Goal: Information Seeking & Learning: Understand process/instructions

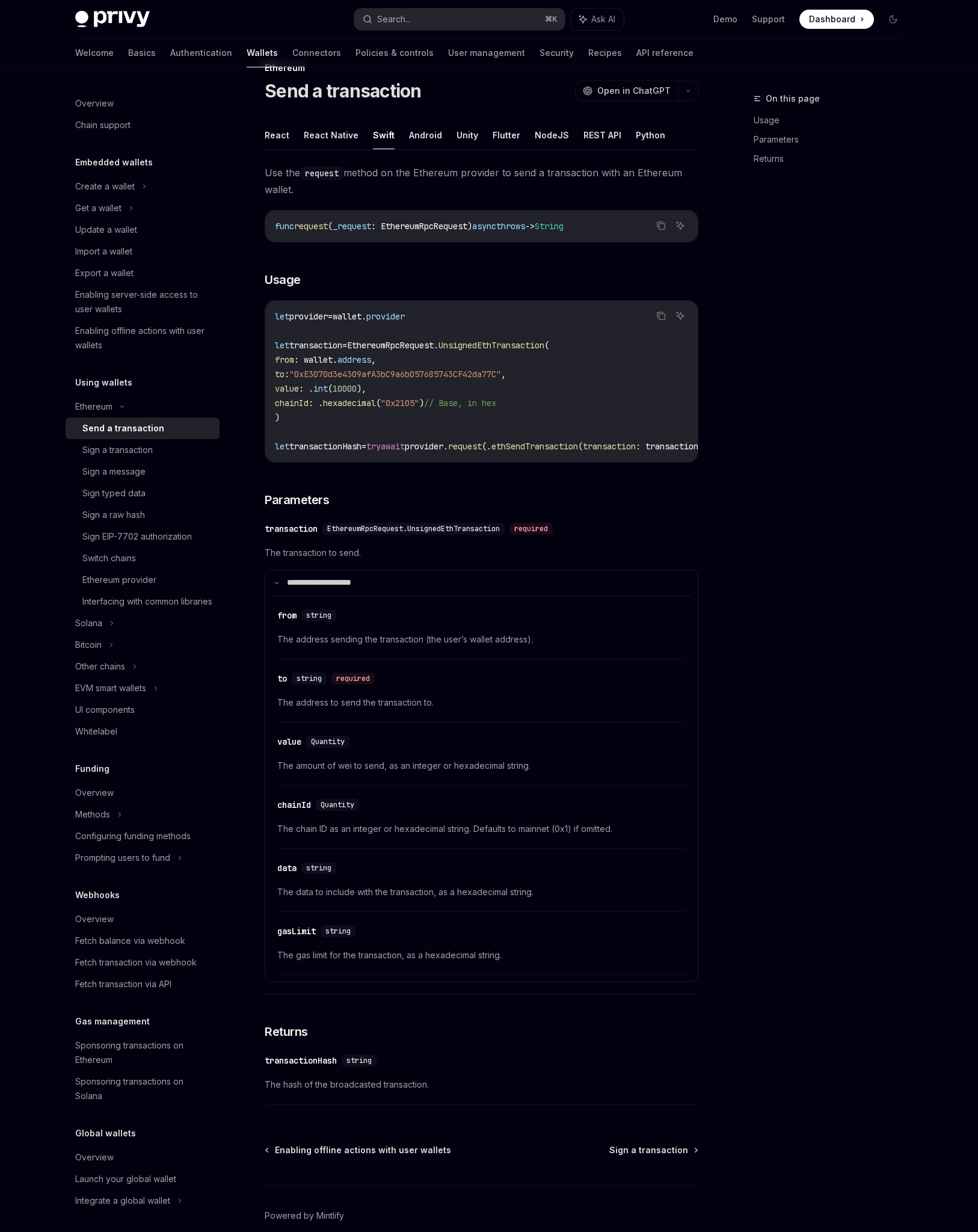
scroll to position [72, 0]
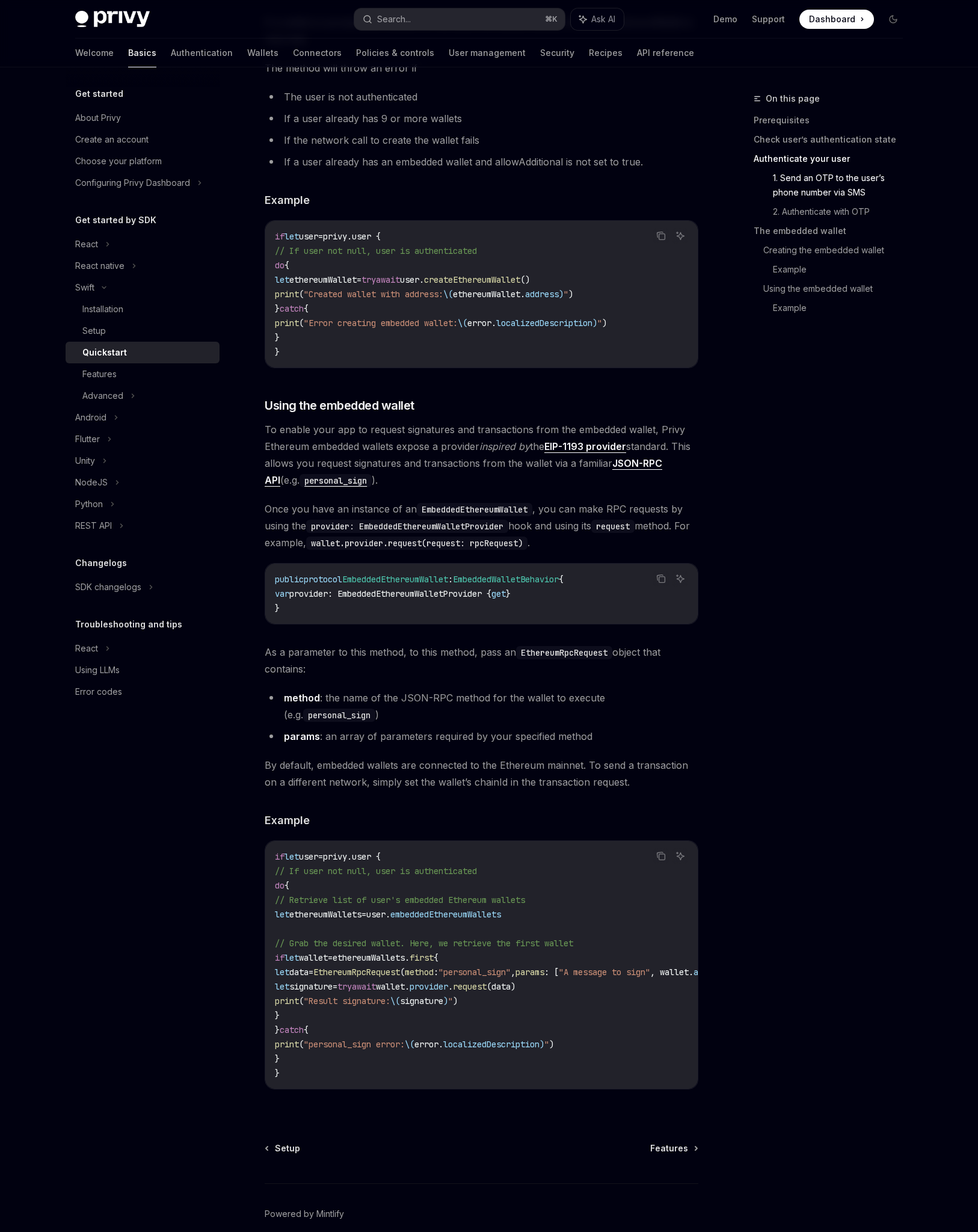
scroll to position [1789, 0]
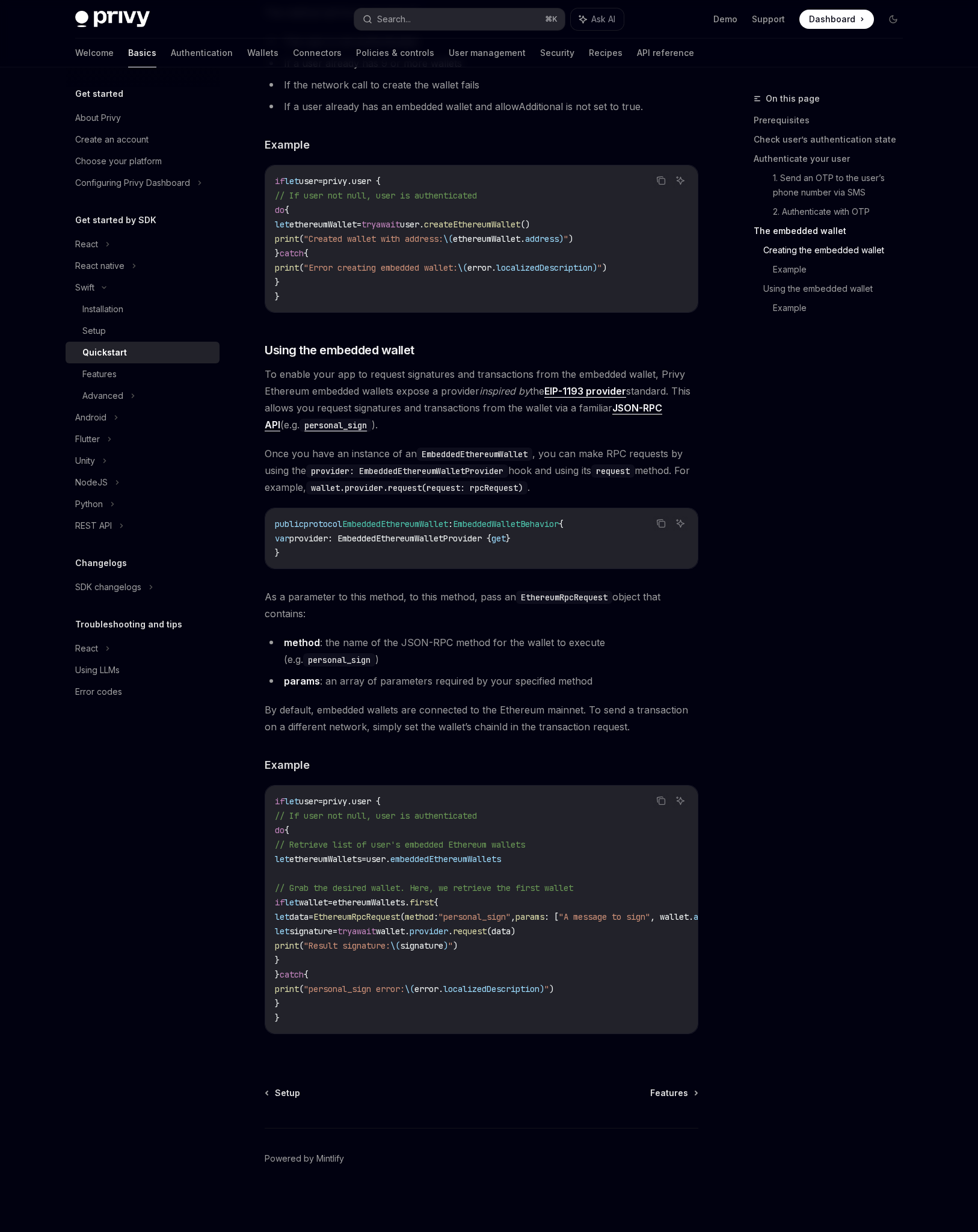
click at [853, 609] on div "On this page Prerequisites Check user’s authentication state Authenticate your …" at bounding box center [821, 662] width 183 height 1141
click at [156, 370] on div "Features" at bounding box center [147, 374] width 130 height 15
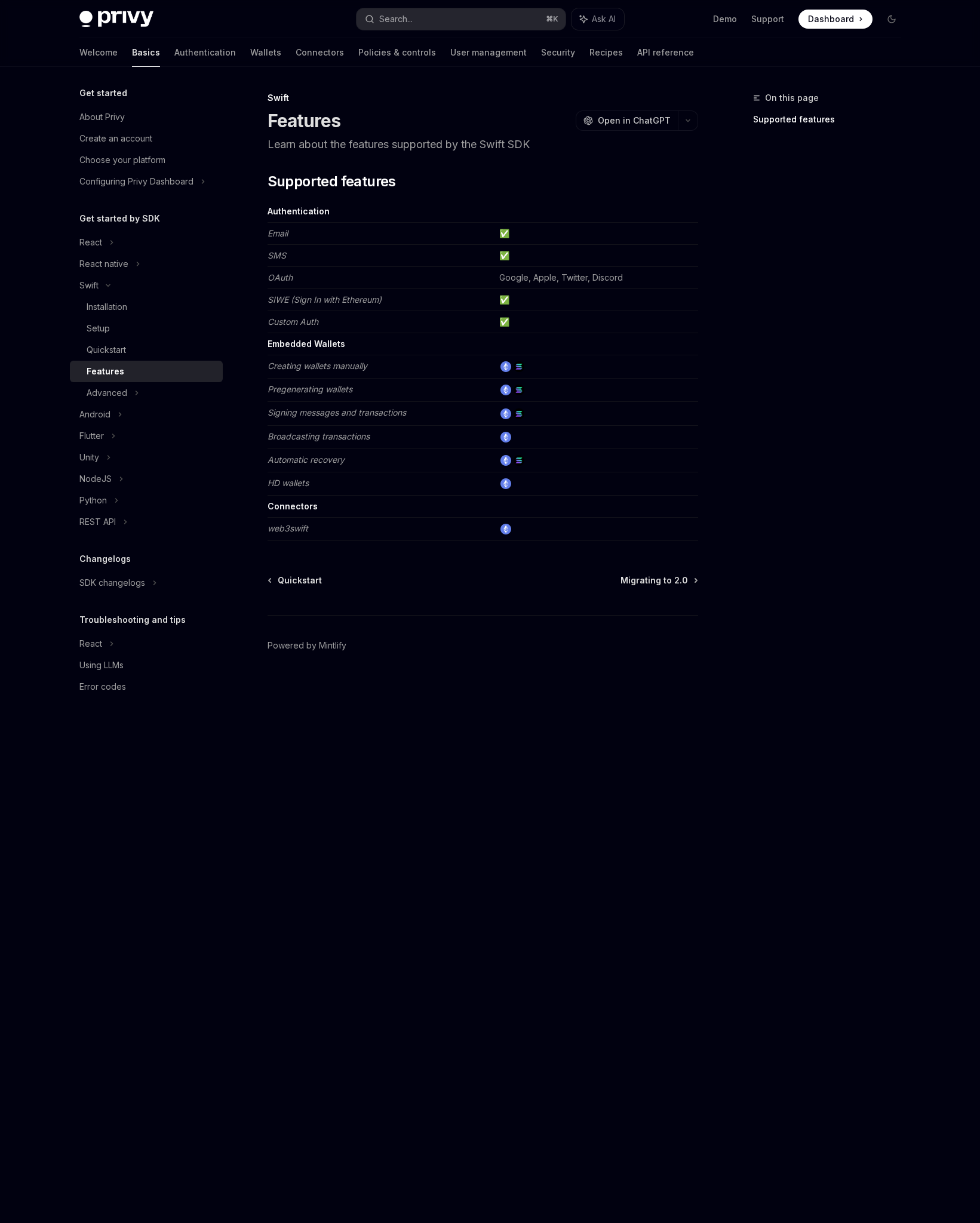
click at [558, 754] on div "Swift Features OpenAI Open in ChatGPT Learn about the features supported by the…" at bounding box center [370, 657] width 659 height 1132
click at [285, 530] on em "web3swift" at bounding box center [287, 528] width 41 height 10
click at [331, 529] on td "web3swift" at bounding box center [381, 529] width 227 height 23
click at [287, 531] on em "web3swift" at bounding box center [287, 528] width 41 height 10
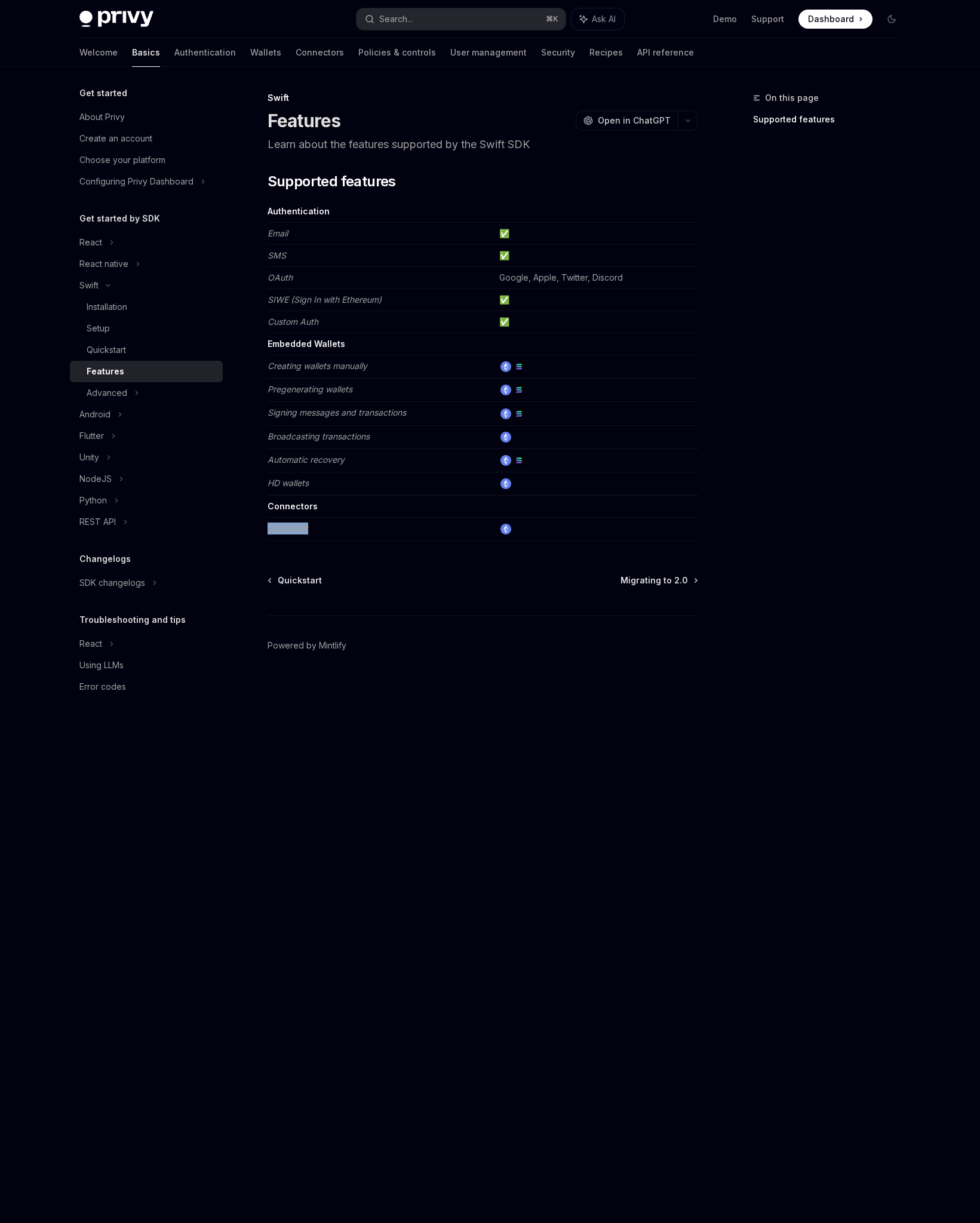
click at [287, 531] on em "web3swift" at bounding box center [287, 528] width 41 height 10
click at [366, 548] on div "Swift Features OpenAI Open in ChatGPT Learn about the features supported by the…" at bounding box center [370, 657] width 659 height 1132
click at [148, 394] on div "Advanced" at bounding box center [146, 392] width 153 height 21
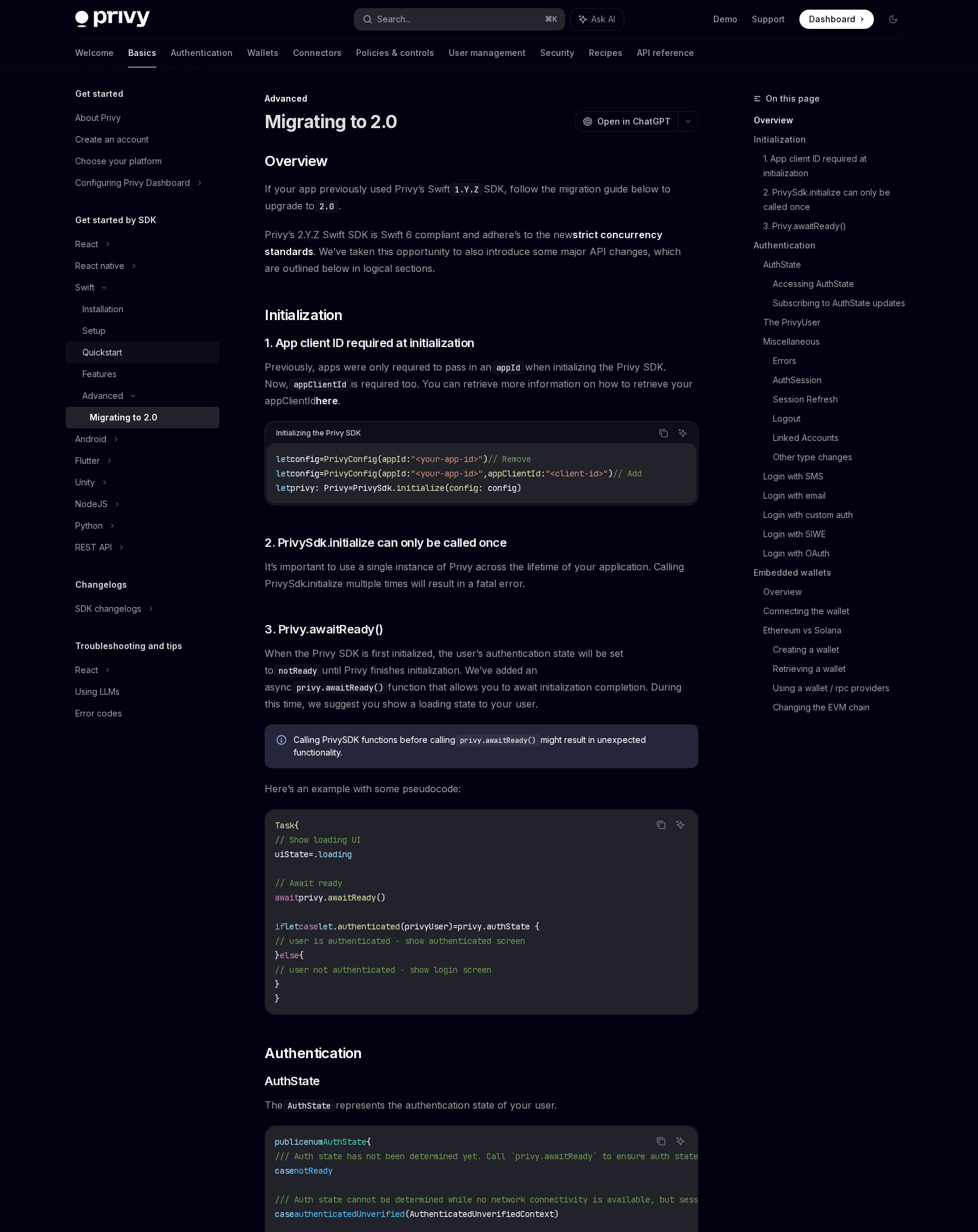
click at [139, 350] on div "Quickstart" at bounding box center [147, 352] width 130 height 15
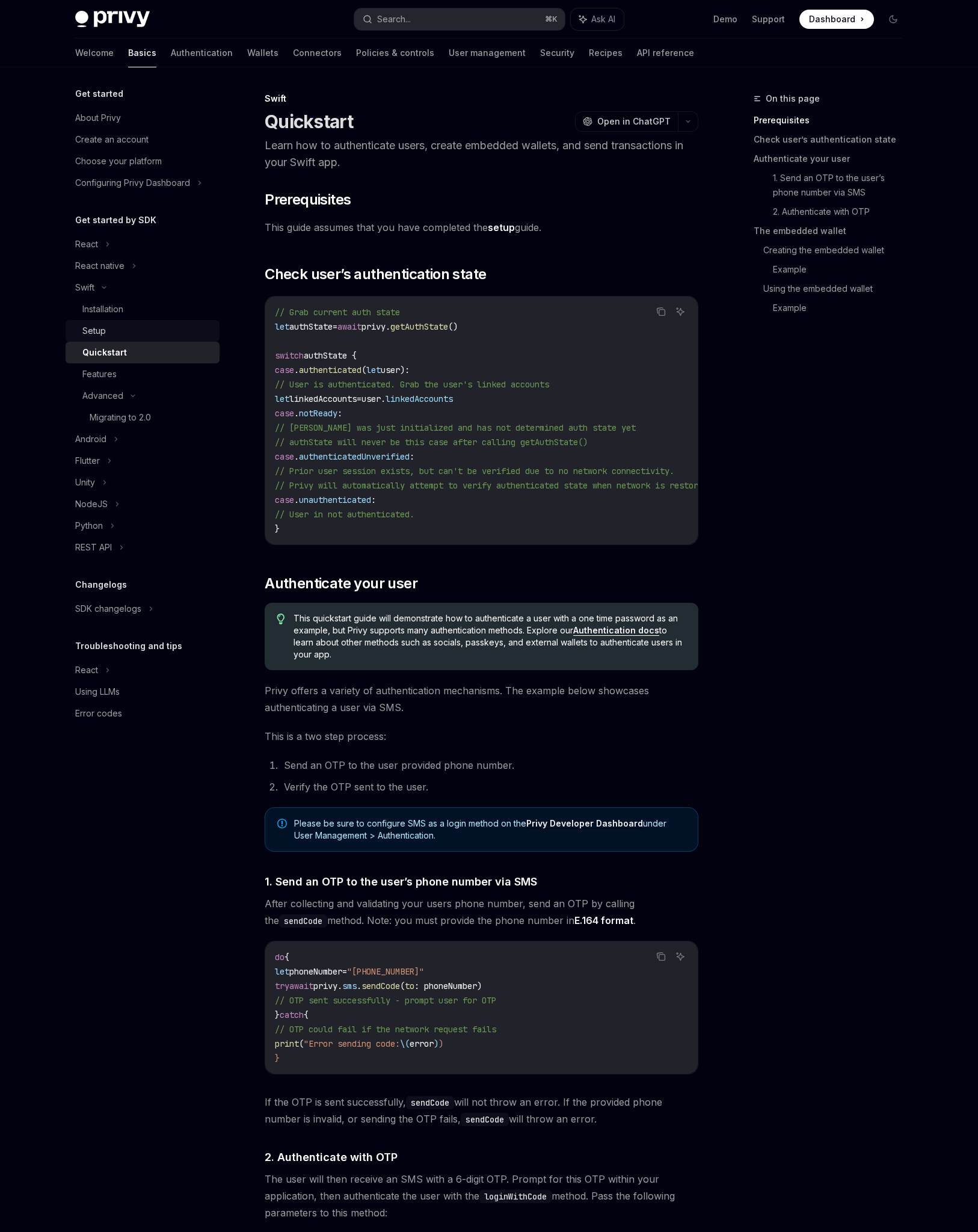
click at [138, 328] on div "Setup" at bounding box center [147, 331] width 130 height 15
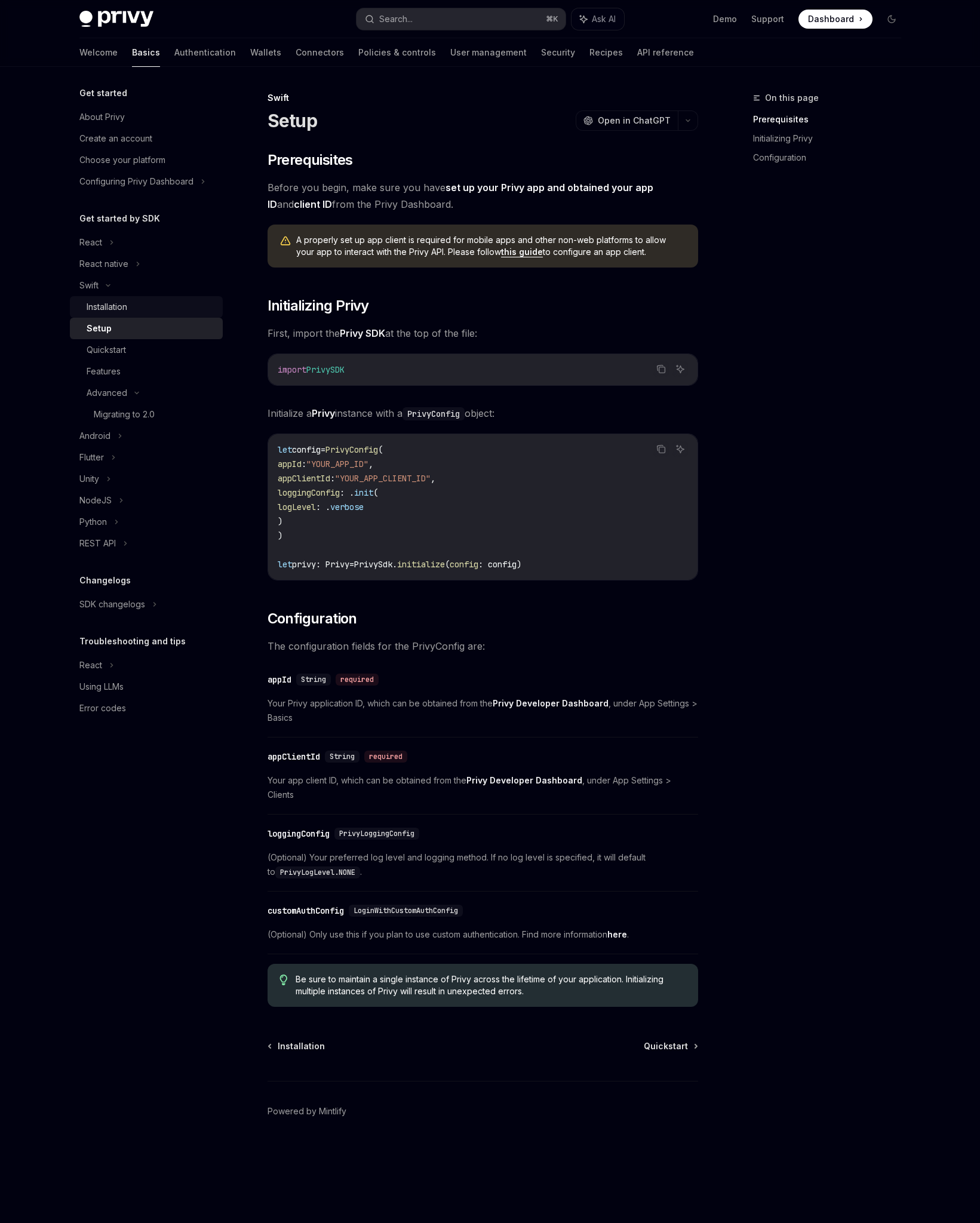
click at [139, 304] on div "Installation" at bounding box center [151, 306] width 129 height 14
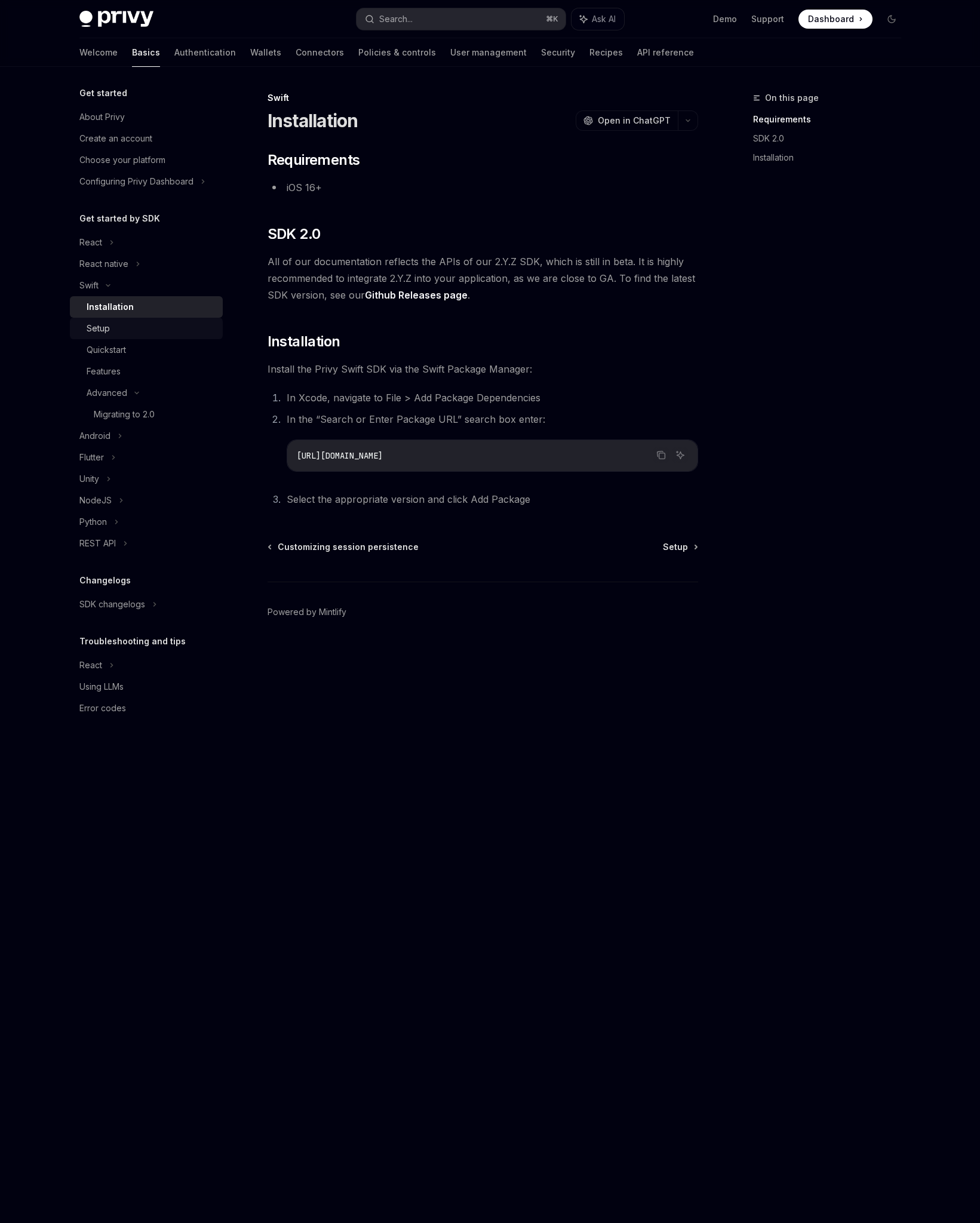
click at [145, 332] on div "Setup" at bounding box center [151, 328] width 129 height 14
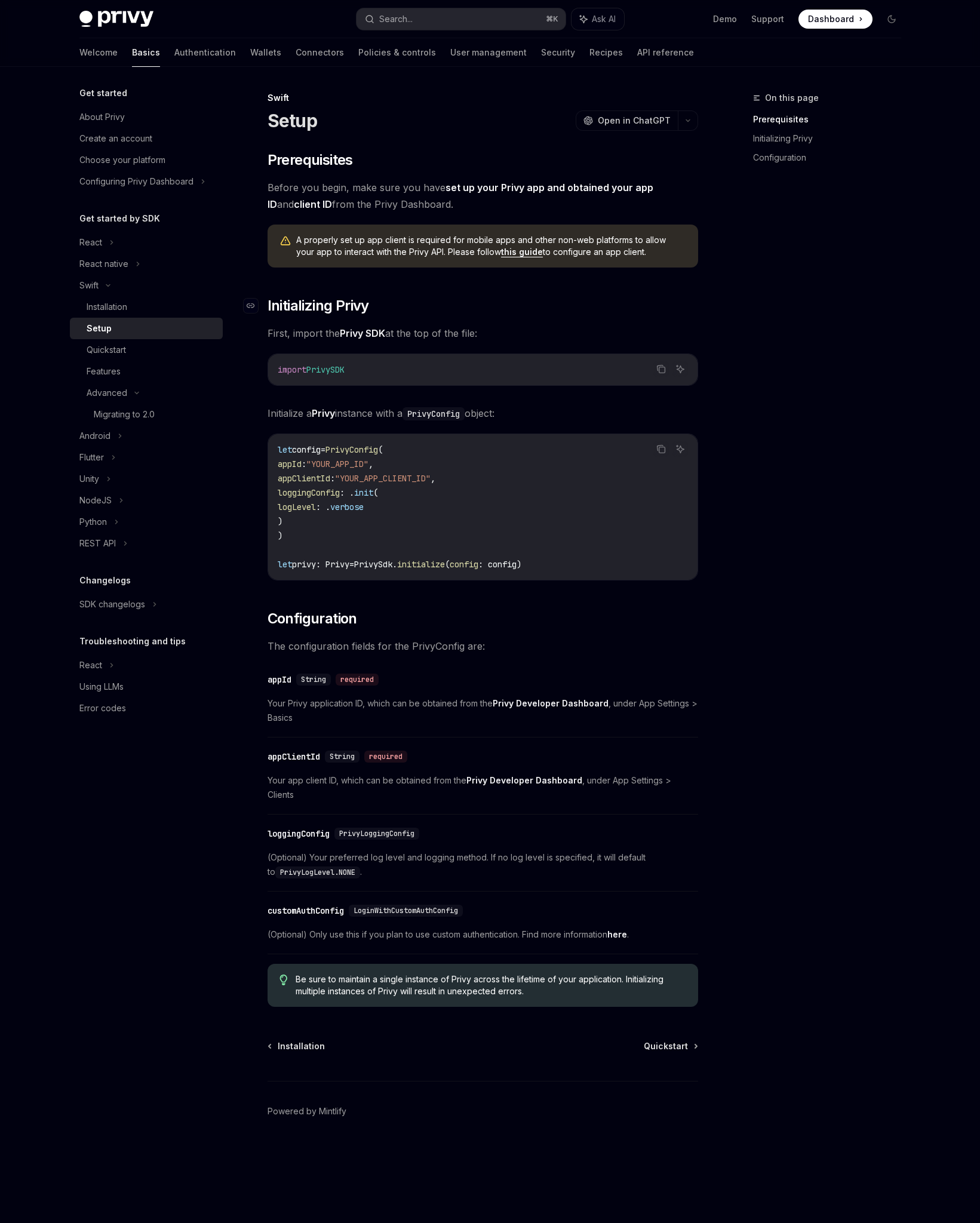
click at [533, 297] on h2 "​ Initializing Privy" at bounding box center [482, 306] width 431 height 19
click at [140, 300] on div "Installation" at bounding box center [151, 306] width 129 height 14
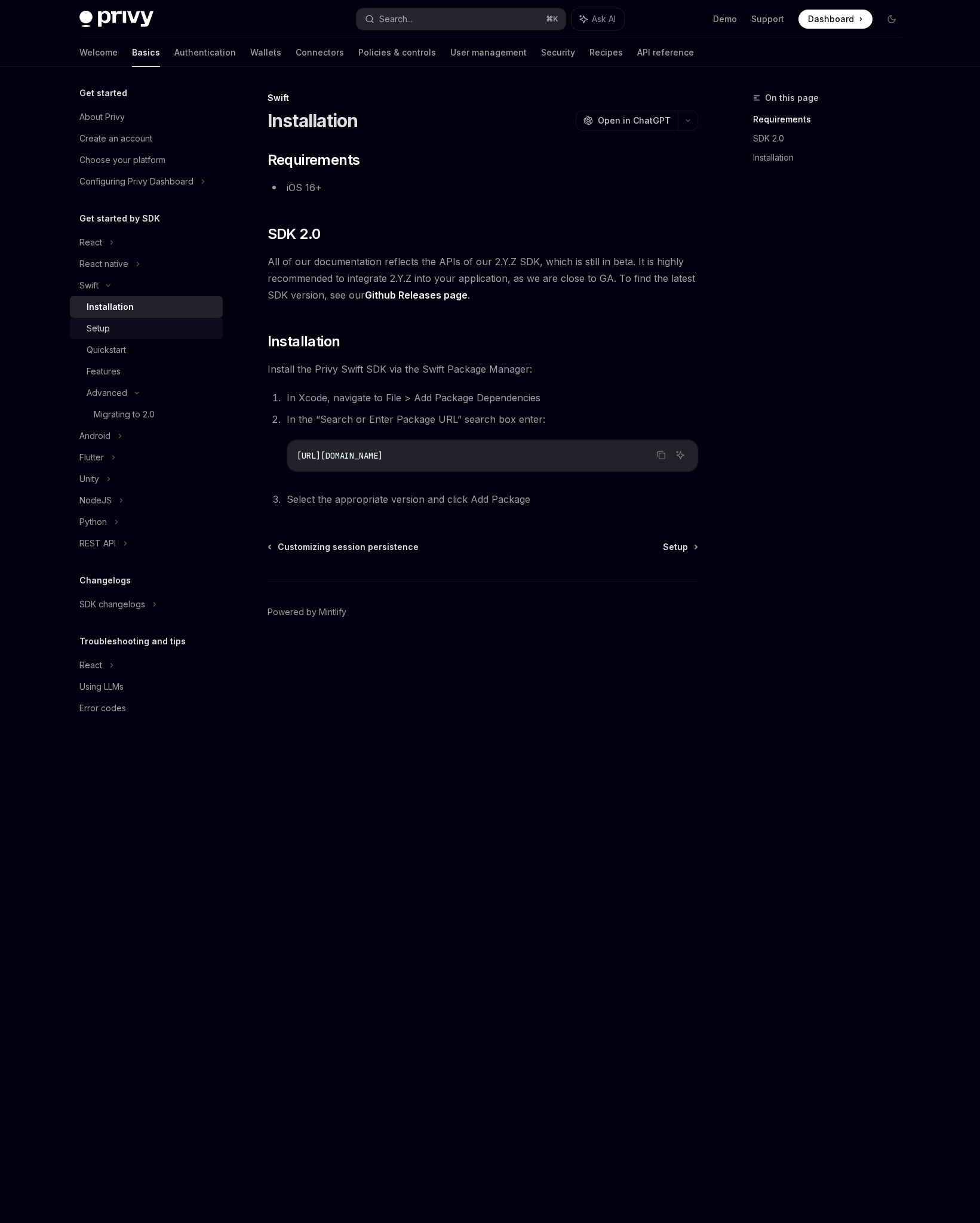
click at [161, 326] on div "Setup" at bounding box center [151, 328] width 129 height 14
type textarea "*"
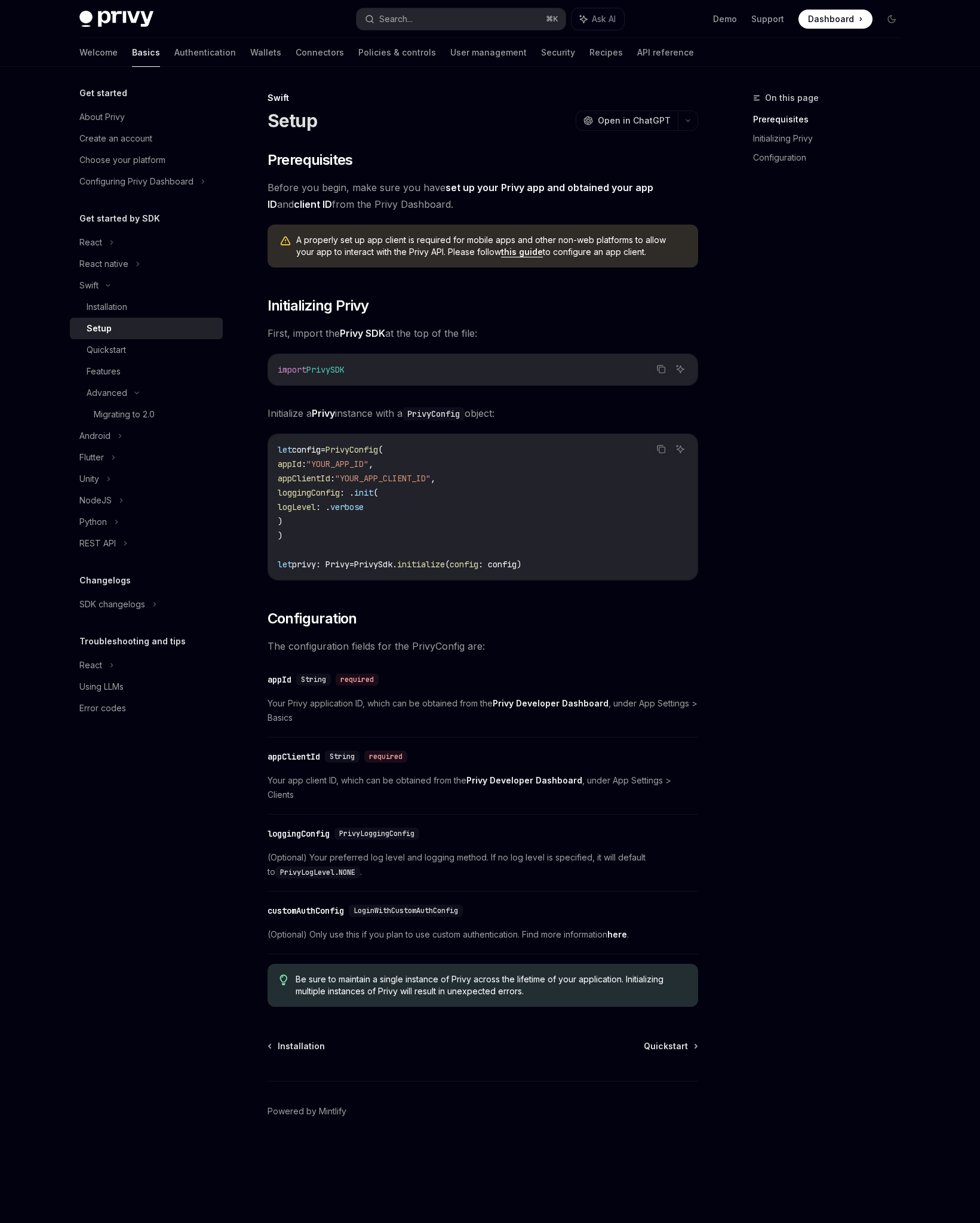
click at [401, 192] on span "Before you begin, make sure you have set up your Privy app and obtained your ap…" at bounding box center [482, 196] width 431 height 34
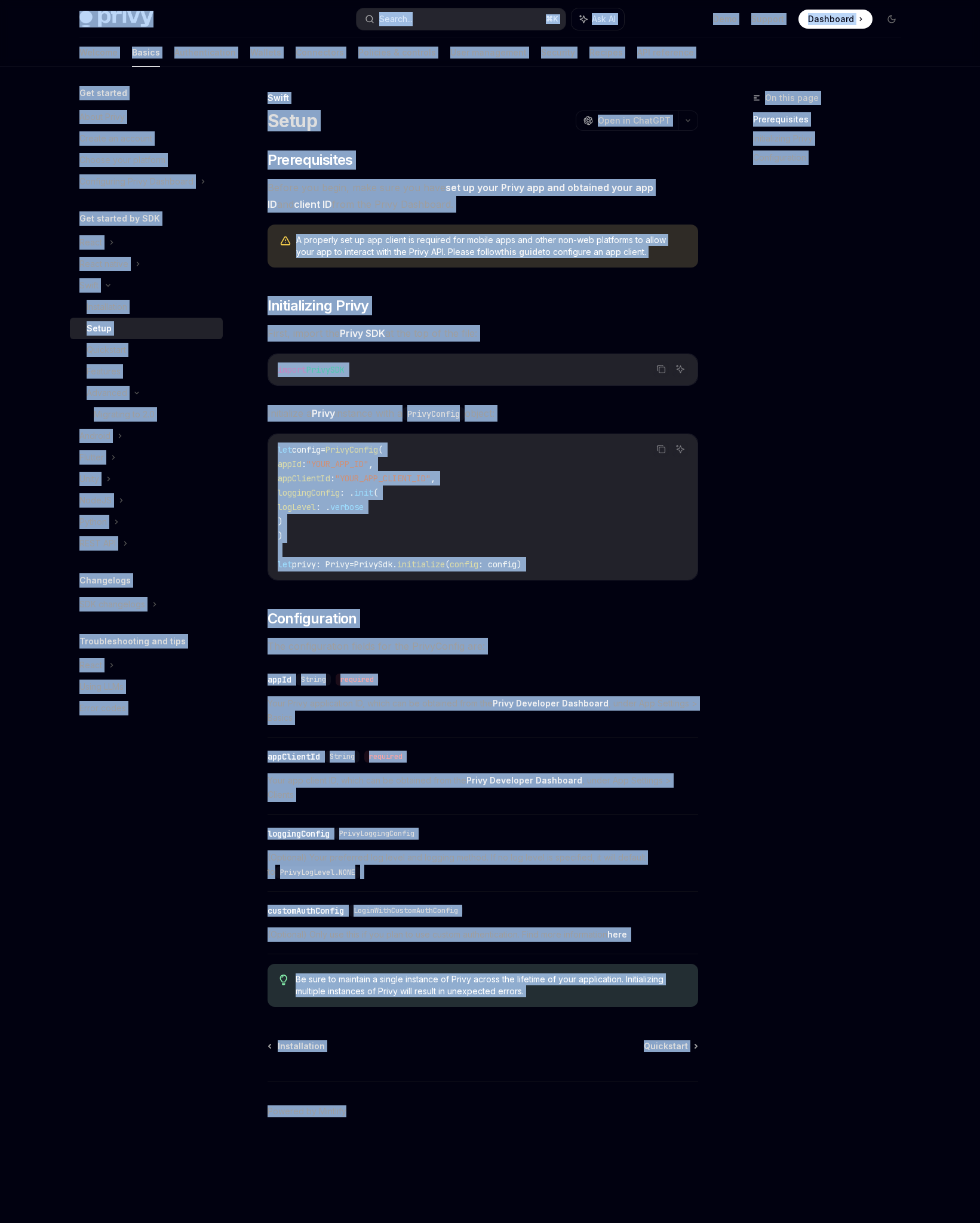
click at [401, 193] on span "Before you begin, make sure you have set up your Privy app and obtained your ap…" at bounding box center [482, 196] width 431 height 34
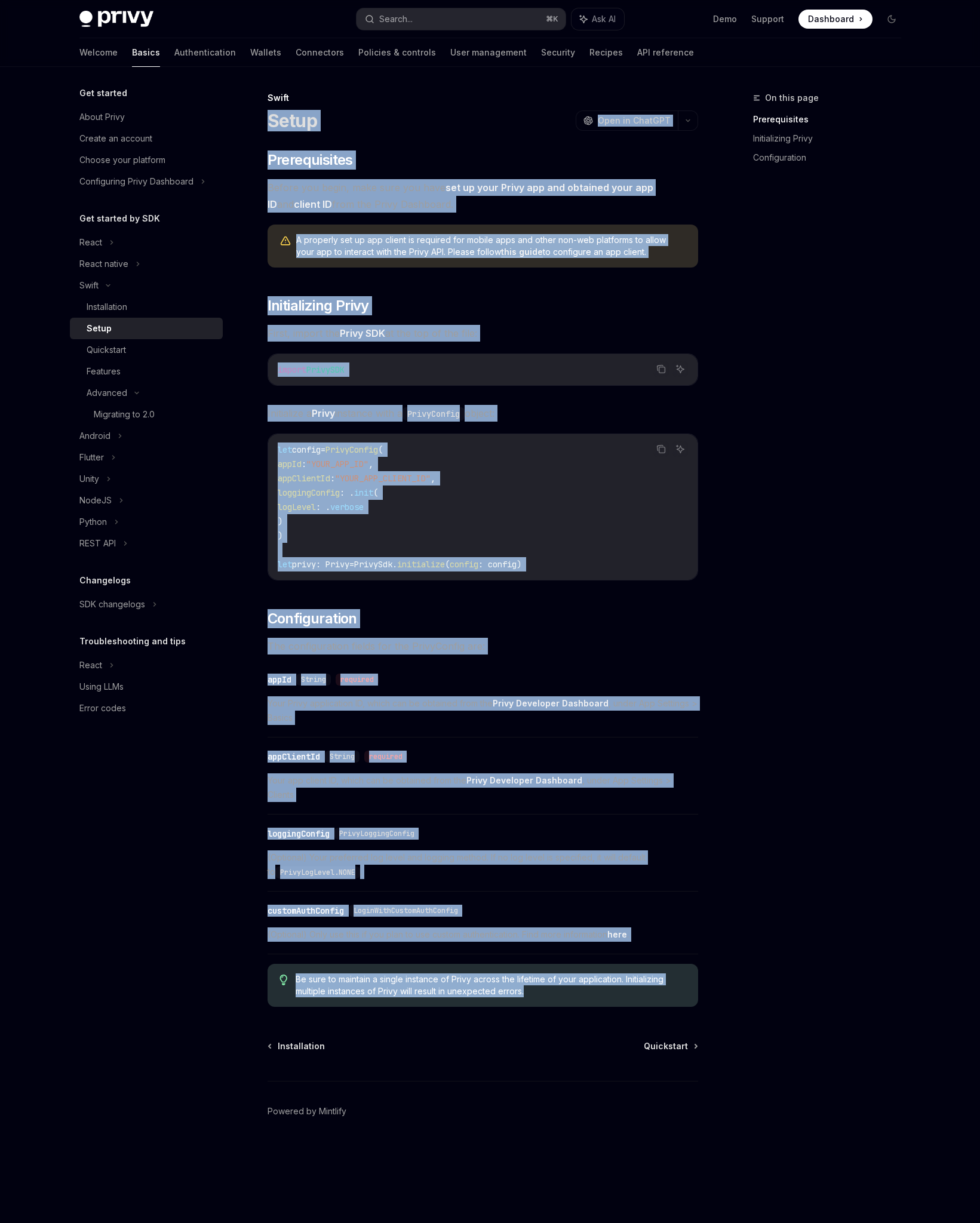
drag, startPoint x: 267, startPoint y: 116, endPoint x: 695, endPoint y: 987, distance: 970.5
click at [695, 987] on div "Swift Setup OpenAI Open in ChatGPT OpenAI Open in ChatGPT ​ Prerequisites Befor…" at bounding box center [370, 657] width 659 height 1132
copy div "Setup OpenAI Open in ChatGPT OpenAI Open in ChatGPT ​ Prerequisites Before you …"
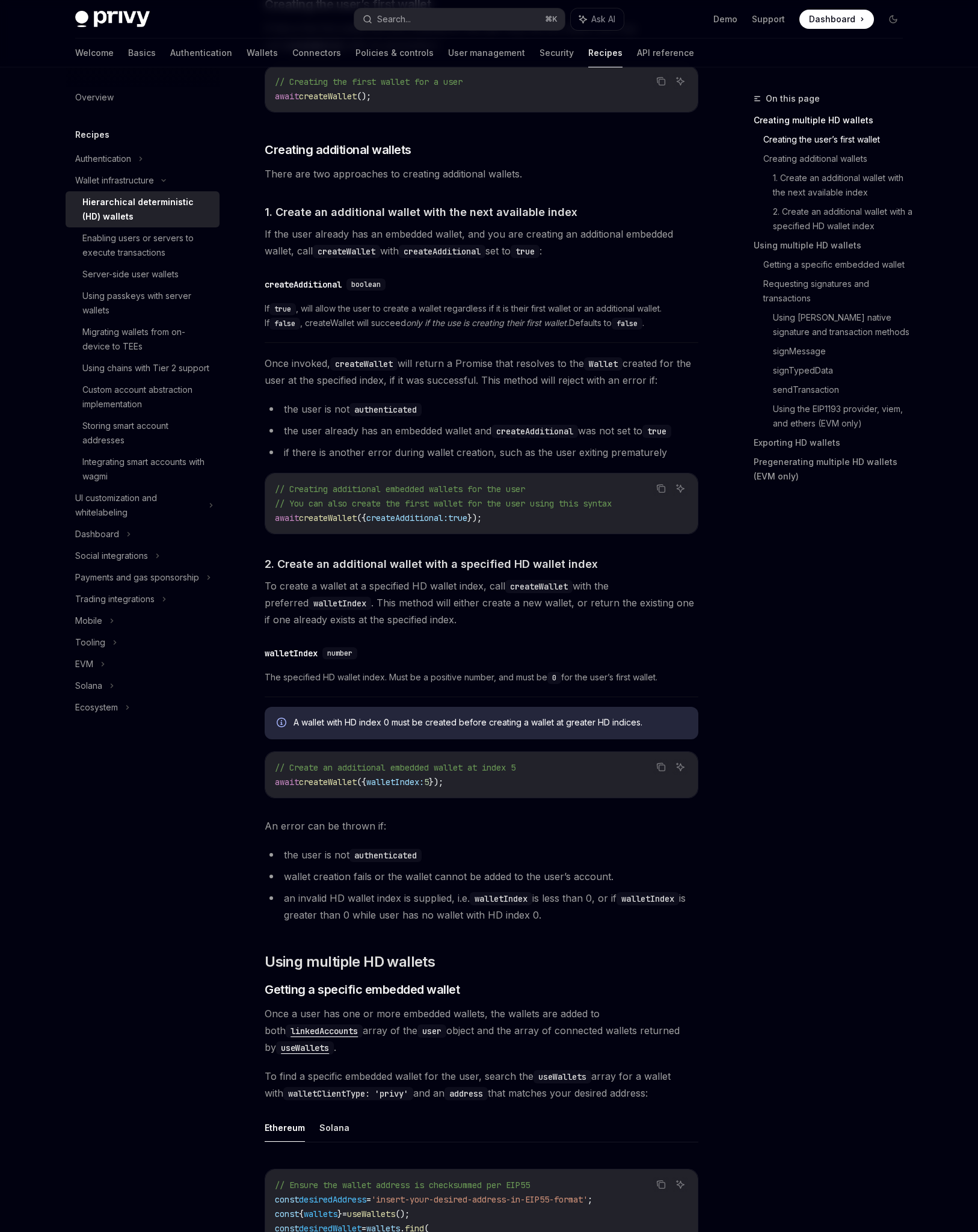
scroll to position [551, 0]
type textarea "*"
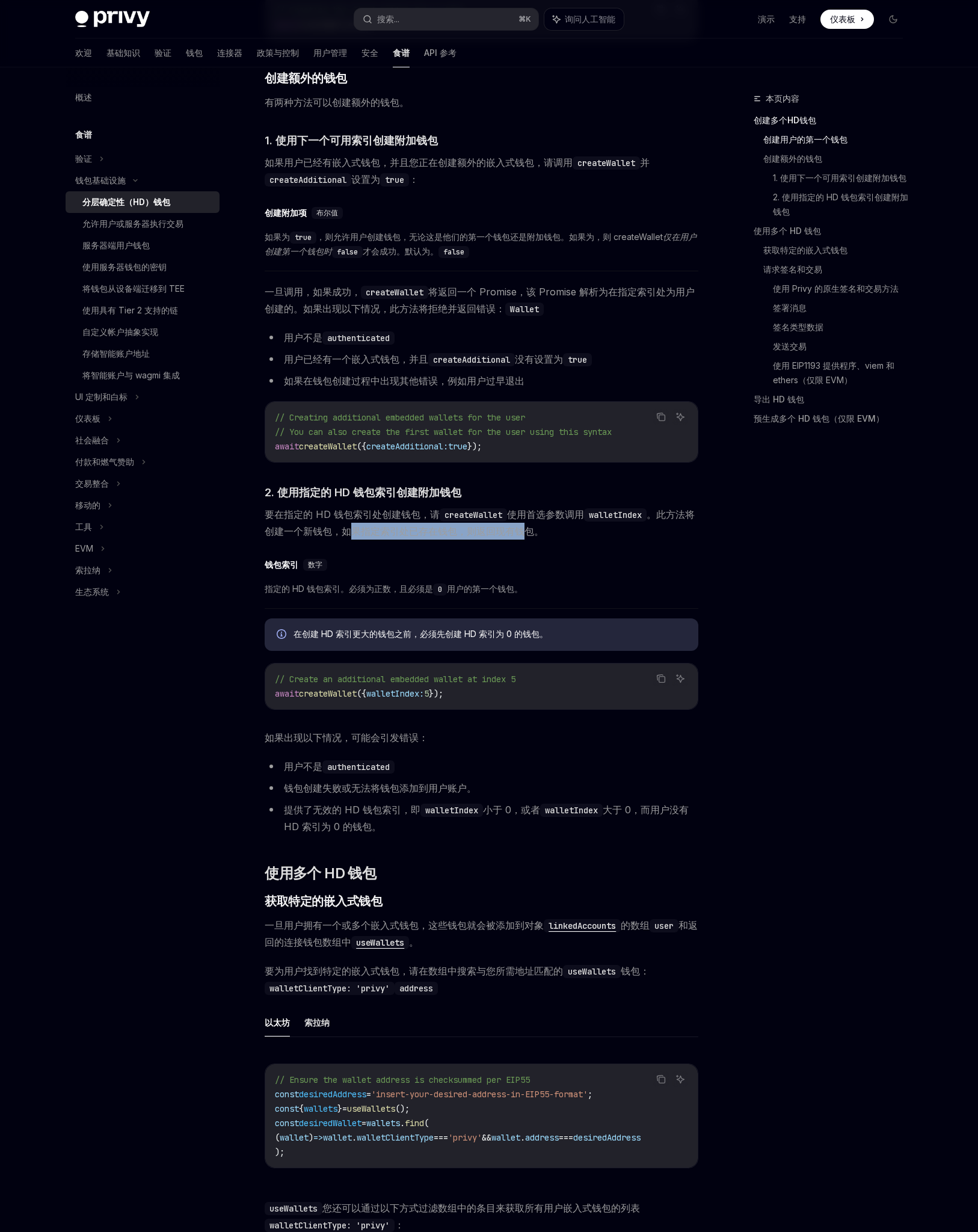
drag, startPoint x: 362, startPoint y: 542, endPoint x: 537, endPoint y: 537, distance: 175.1
click at [538, 537] on font "。此方法将创建一个新钱包，如果指定索引处已存在钱包，则返回现有钱包。" at bounding box center [479, 523] width 430 height 29
drag, startPoint x: 324, startPoint y: 599, endPoint x: 494, endPoint y: 596, distance: 170.0
click at [494, 595] on span "指定的 HD 钱包索引。必须为正数，且必须是 0 用户的第一个钱包。" at bounding box center [481, 588] width 434 height 15
drag, startPoint x: 400, startPoint y: 645, endPoint x: 493, endPoint y: 646, distance: 93.0
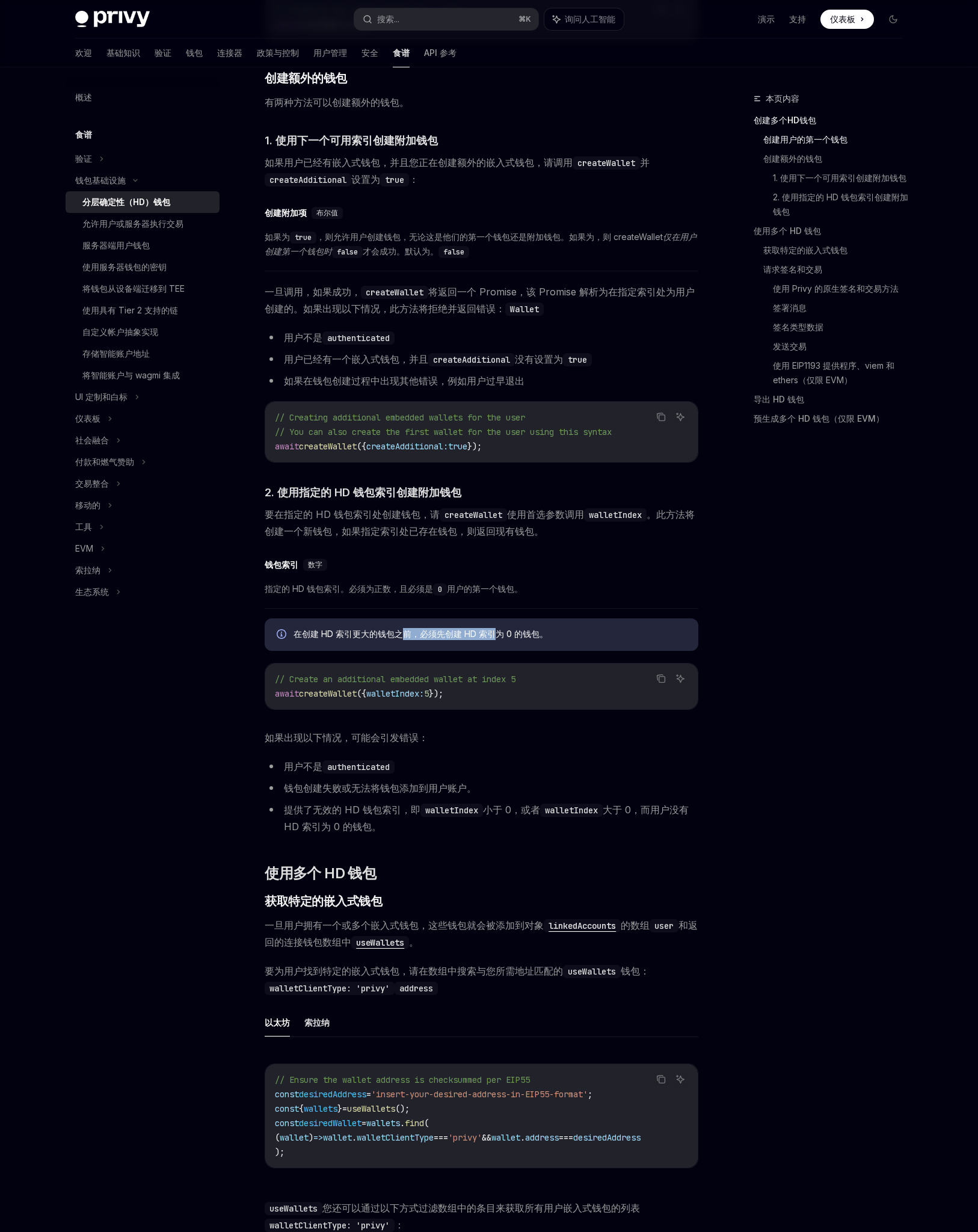
click at [493, 639] on font "在创建 HD 索引更大的钱包之前，必须先创建 HD 索引为 0 的钱包。" at bounding box center [421, 633] width 255 height 10
drag, startPoint x: 471, startPoint y: 700, endPoint x: 365, endPoint y: 700, distance: 106.0
click at [365, 700] on code "// Create an additional embedded wallet at index 5 await createWallet ({ wallet…" at bounding box center [481, 687] width 413 height 29
click at [377, 423] on span "// Creating additional embedded wallets for the user" at bounding box center [399, 417] width 250 height 11
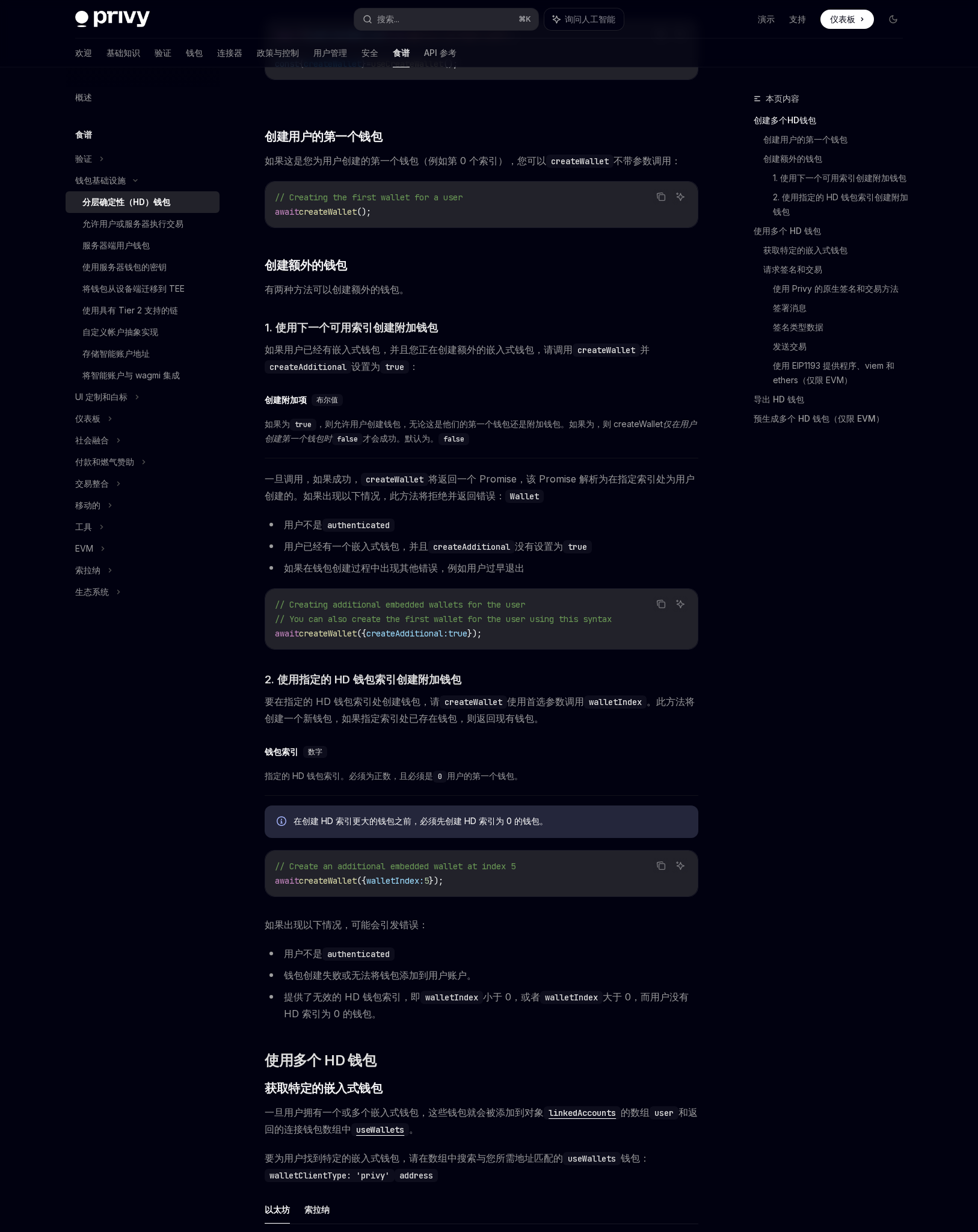
scroll to position [354, 0]
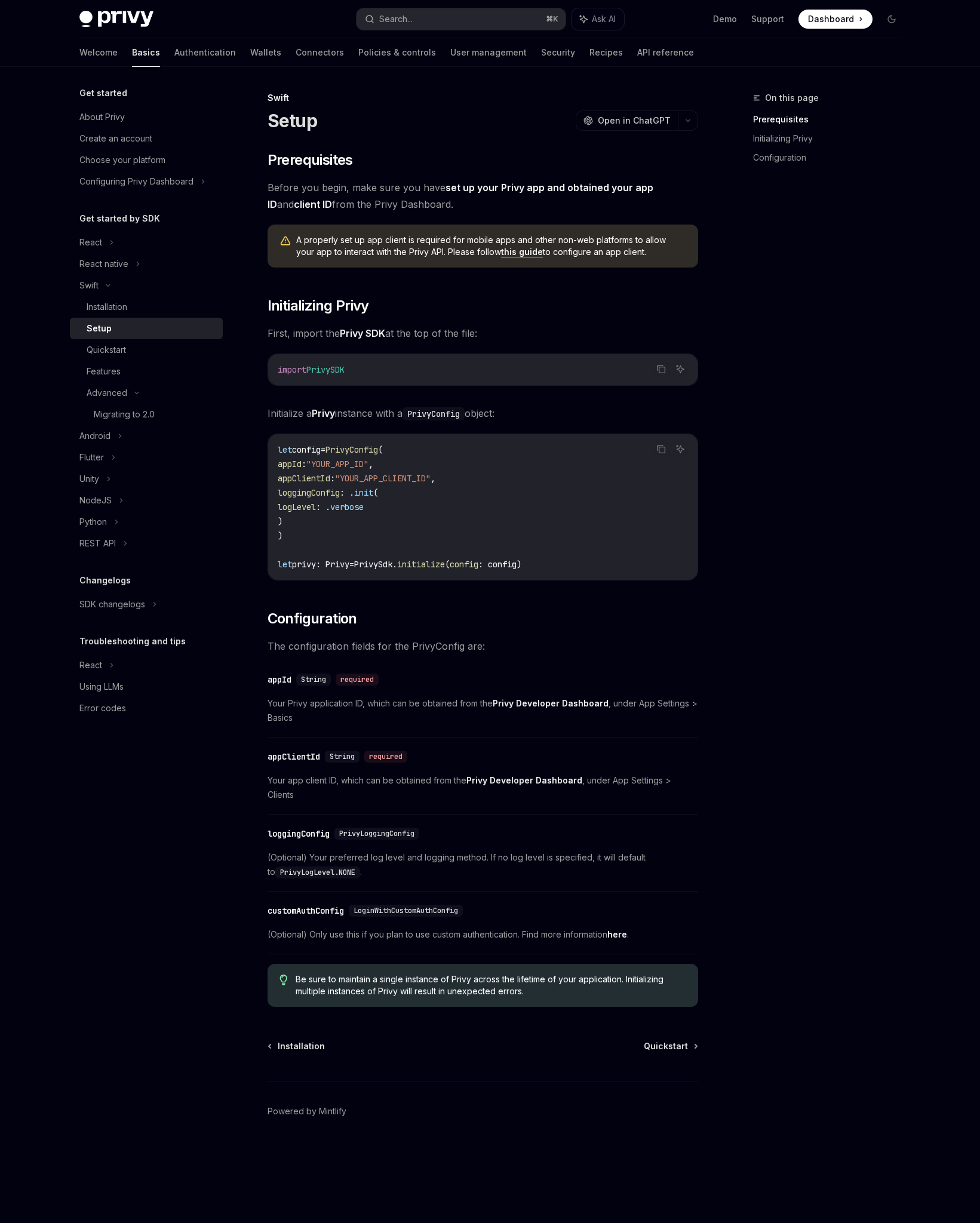
click at [821, 520] on div "On this page Prerequisites Initializing Privy Configuration" at bounding box center [820, 657] width 181 height 1132
click at [331, 477] on span "appClientId" at bounding box center [304, 478] width 52 height 11
click at [803, 801] on div "On this page Prerequisites Initializing Privy Configuration" at bounding box center [820, 657] width 181 height 1132
click at [551, 781] on strong "Privy Developer Dashboard" at bounding box center [524, 780] width 116 height 10
